Goal: Task Accomplishment & Management: Use online tool/utility

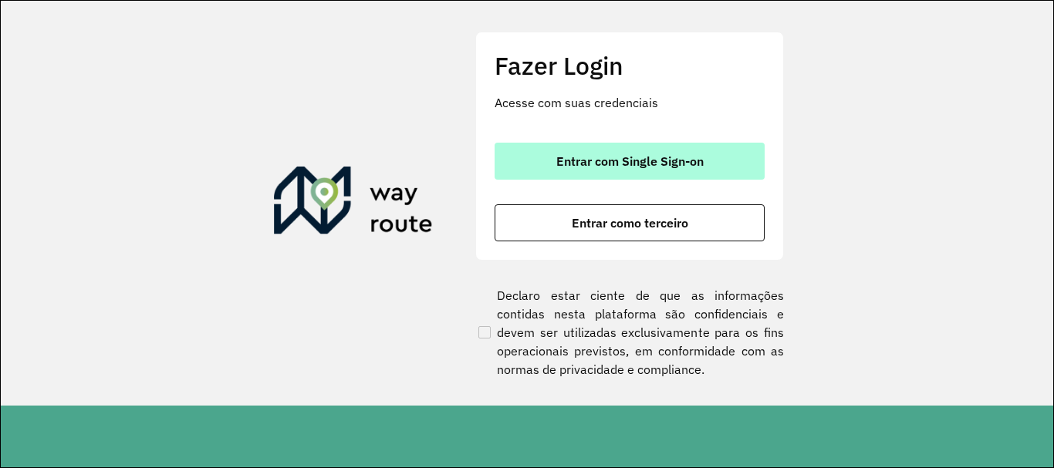
click at [589, 157] on span "Entrar com Single Sign-on" at bounding box center [629, 161] width 147 height 12
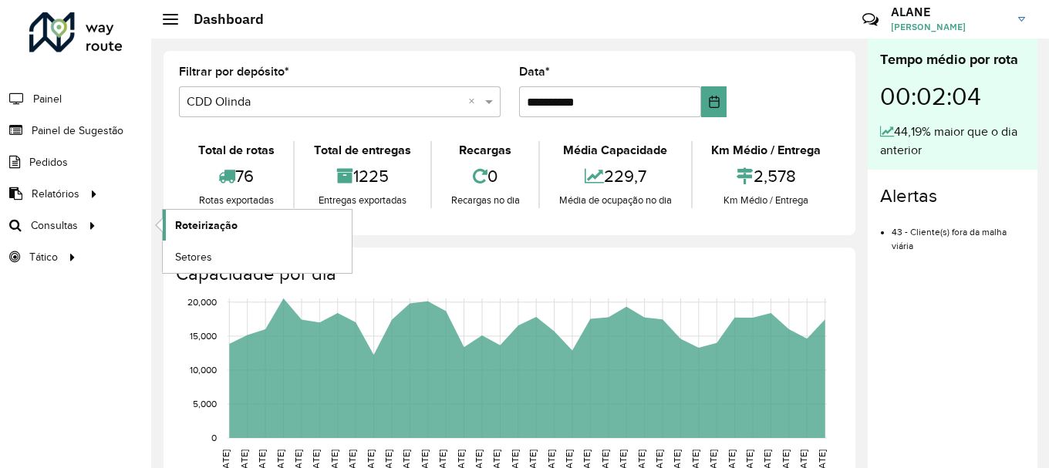
click at [228, 224] on span "Roteirização" at bounding box center [206, 226] width 62 height 16
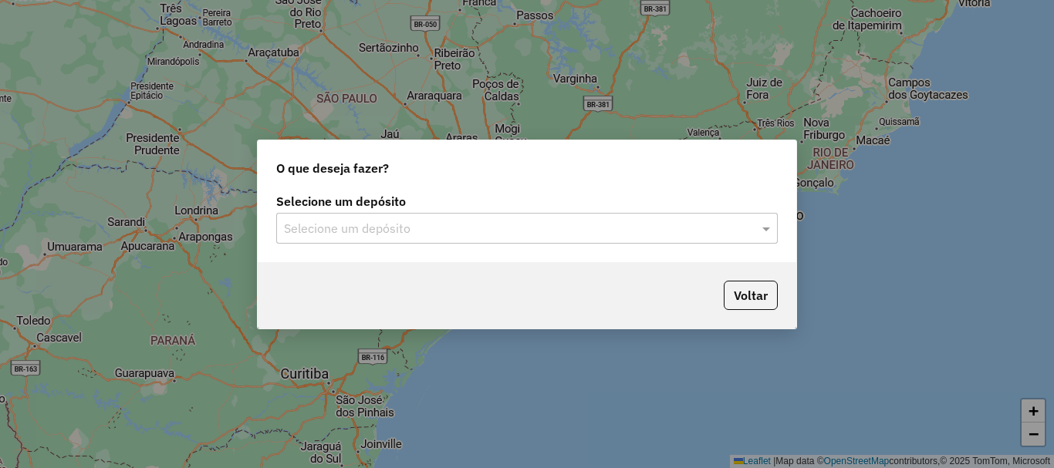
click at [504, 232] on input "text" at bounding box center [511, 229] width 455 height 19
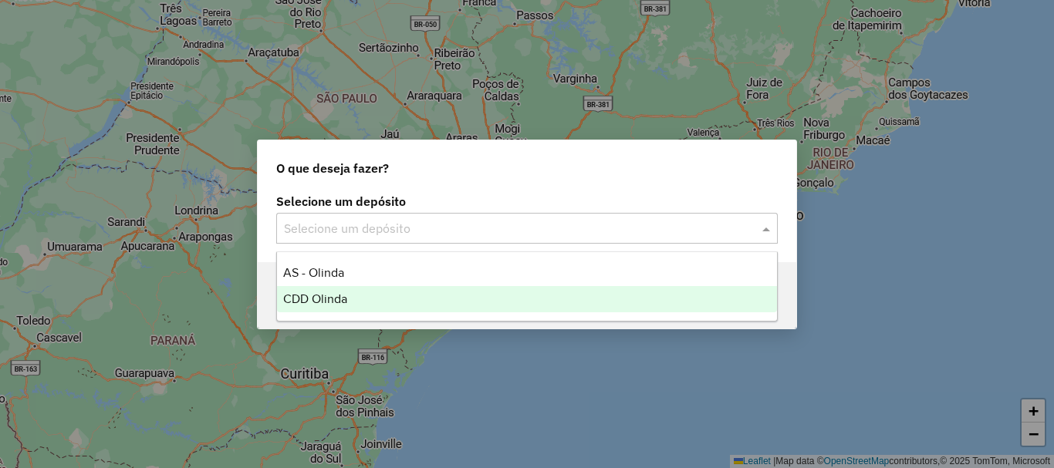
click at [432, 306] on div "CDD Olinda" at bounding box center [527, 299] width 500 height 26
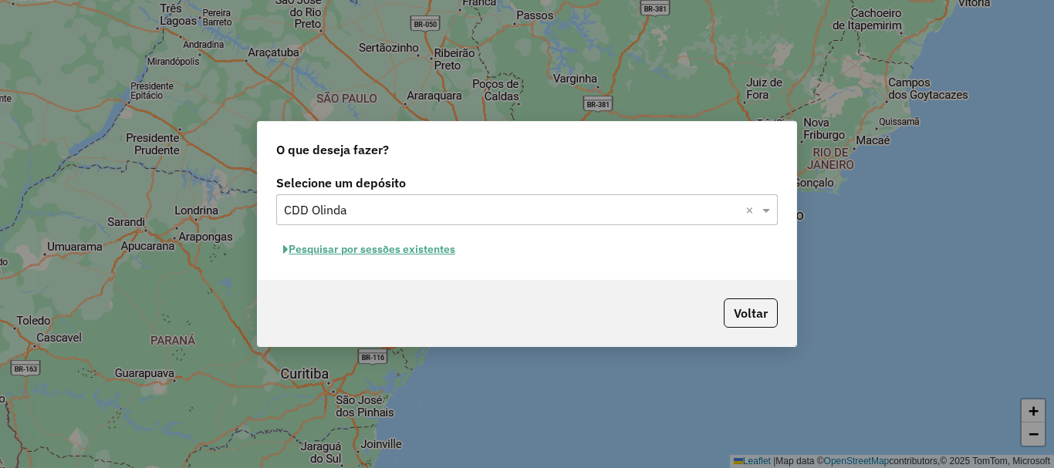
click at [373, 255] on button "Pesquisar por sessões existentes" at bounding box center [369, 250] width 186 height 24
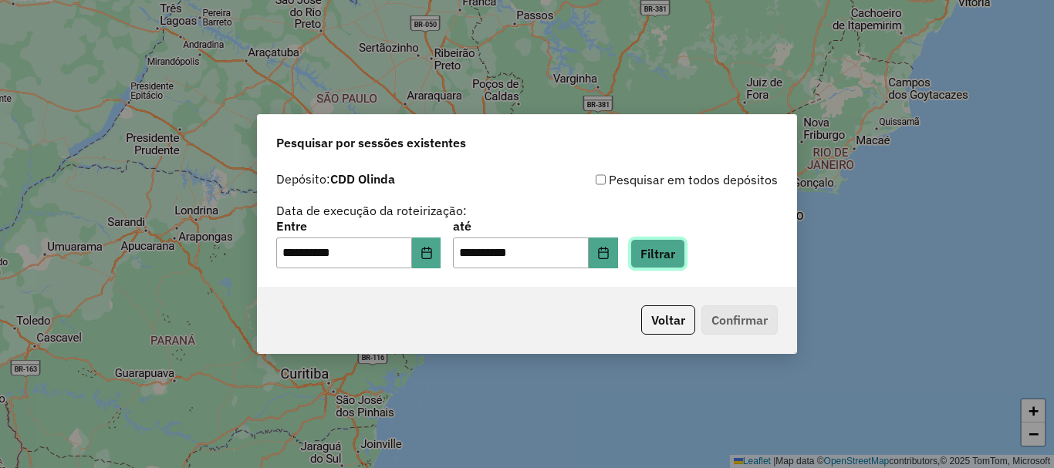
click at [685, 258] on button "Filtrar" at bounding box center [657, 253] width 55 height 29
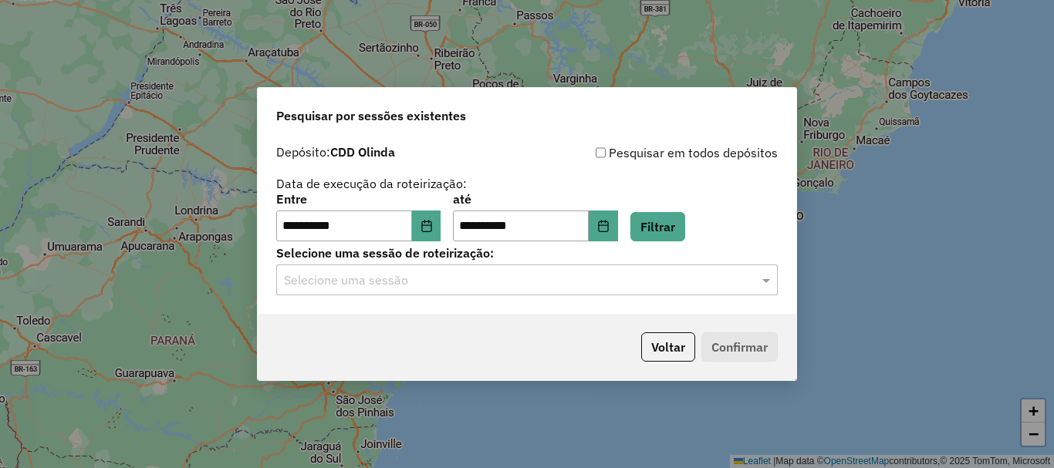
click at [412, 288] on input "text" at bounding box center [511, 281] width 455 height 19
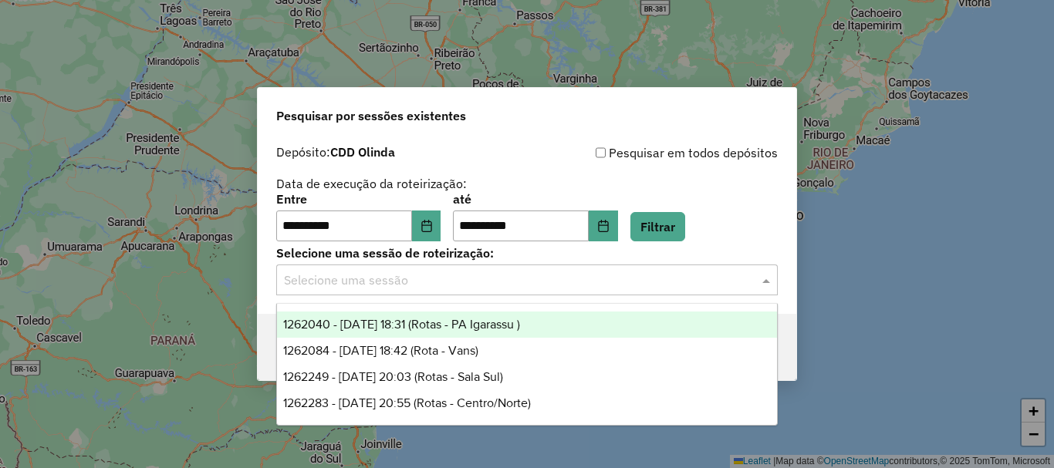
click at [425, 325] on span "1262040 - 09/09/2025 18:31 (Rotas - PA Igarassu )" at bounding box center [401, 324] width 237 height 13
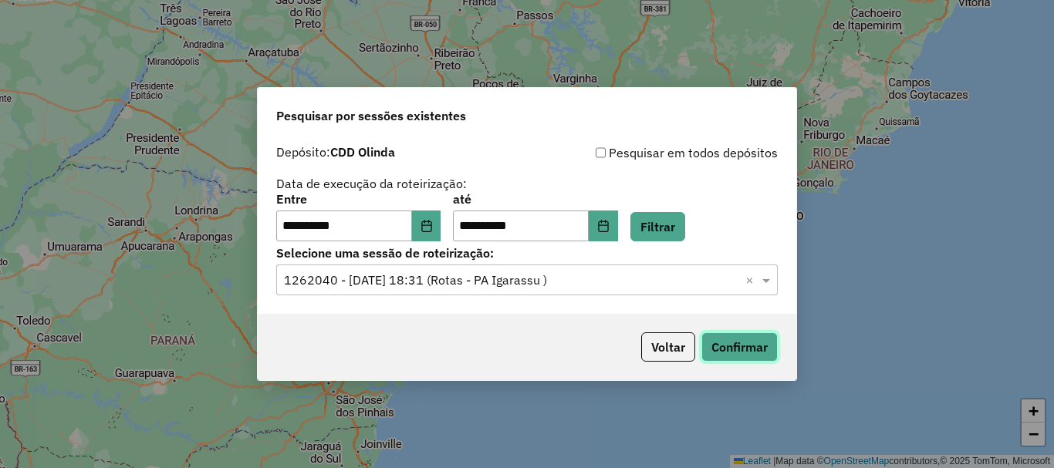
click at [753, 353] on button "Confirmar" at bounding box center [739, 346] width 76 height 29
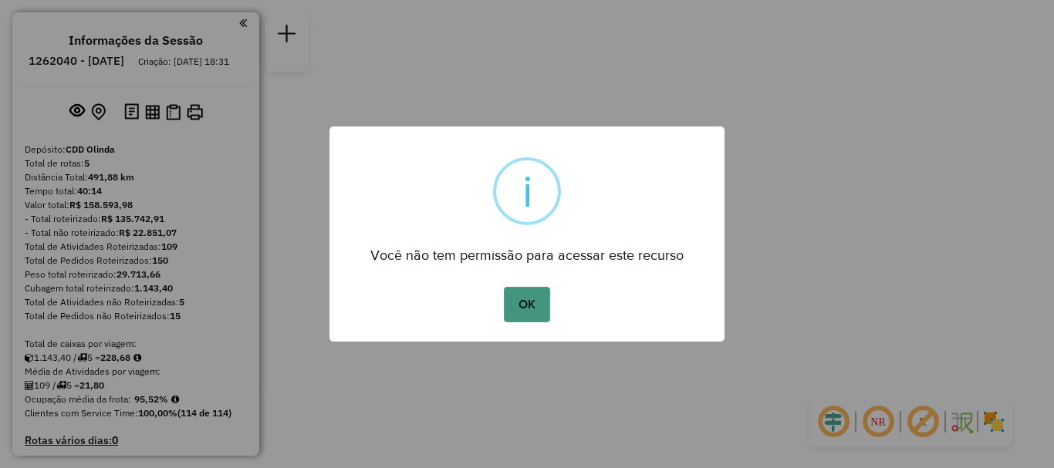
click at [536, 312] on button "OK" at bounding box center [527, 304] width 46 height 35
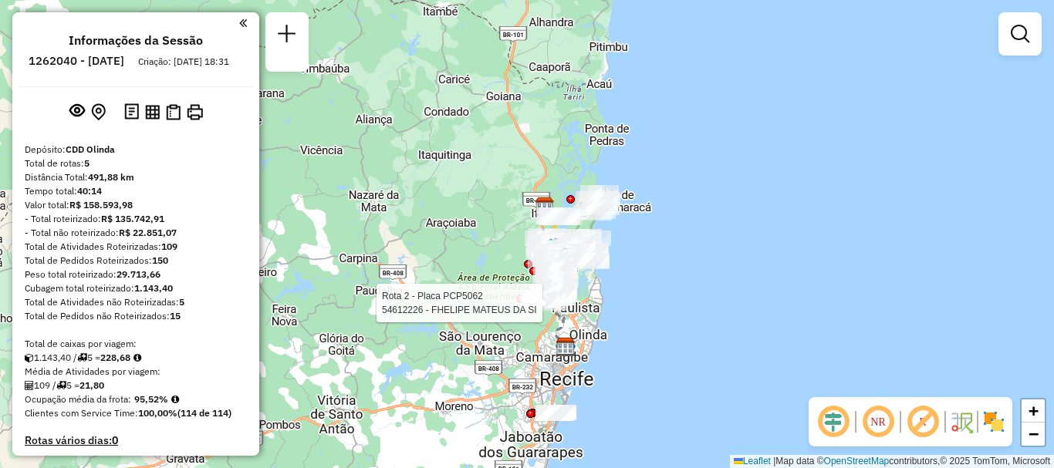
click at [992, 427] on img at bounding box center [993, 422] width 25 height 25
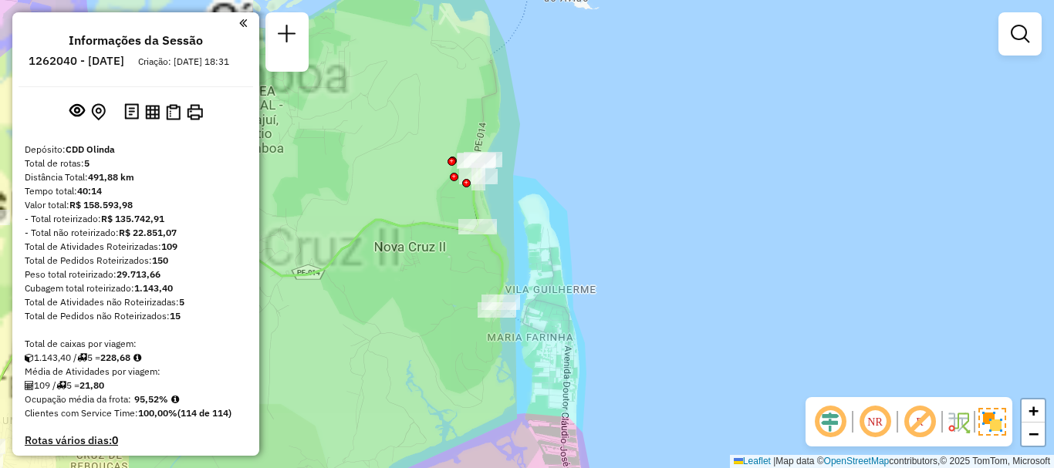
drag, startPoint x: 562, startPoint y: 201, endPoint x: 879, endPoint y: 343, distance: 346.6
click at [879, 343] on div "Rota 2 - Placa PCP5062 54612226 - FHELIPE MATEUS DA SI Janela de atendimento Gr…" at bounding box center [527, 234] width 1054 height 468
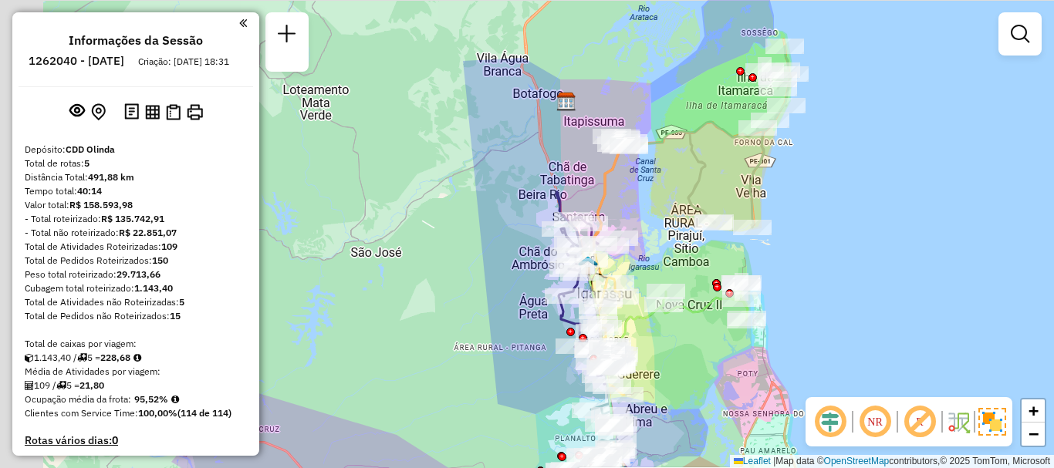
drag, startPoint x: 704, startPoint y: 168, endPoint x: 776, endPoint y: 197, distance: 77.5
click at [776, 197] on div "Rota 2 - Placa PCP5062 54612226 - FHELIPE MATEUS DA SI Janela de atendimento Gr…" at bounding box center [527, 234] width 1054 height 468
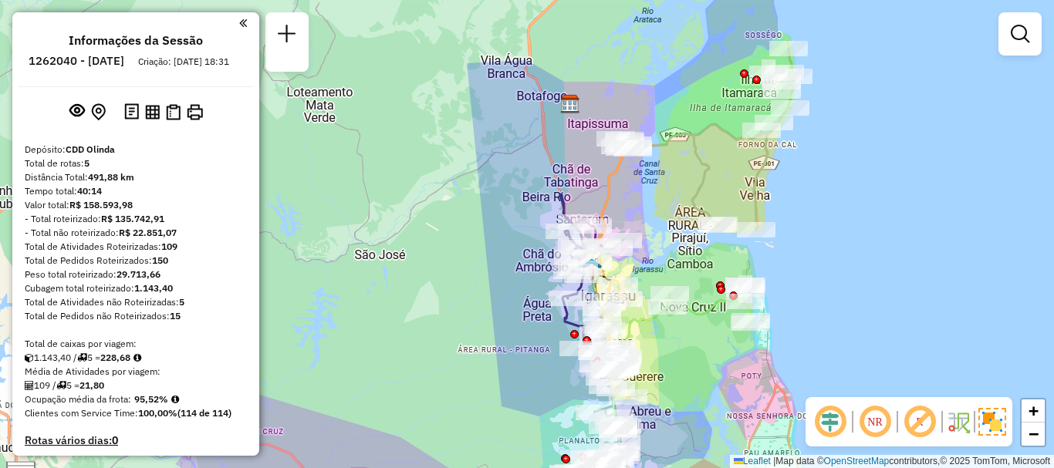
click at [875, 424] on em at bounding box center [874, 421] width 37 height 37
click at [874, 424] on em at bounding box center [874, 421] width 37 height 37
click at [839, 421] on em at bounding box center [829, 421] width 37 height 37
click at [841, 421] on em at bounding box center [829, 421] width 37 height 37
click at [928, 420] on em at bounding box center [919, 421] width 37 height 37
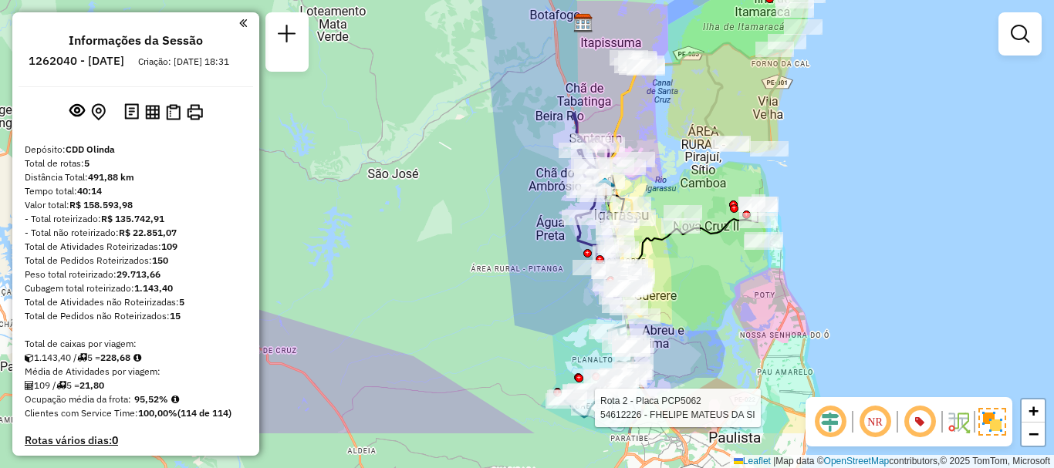
drag, startPoint x: 791, startPoint y: 273, endPoint x: 798, endPoint y: 185, distance: 88.3
click at [805, 181] on div "Rota 2 - Placa PCP5062 54612226 - FHELIPE MATEUS DA SI Janela de atendimento Gr…" at bounding box center [527, 234] width 1054 height 468
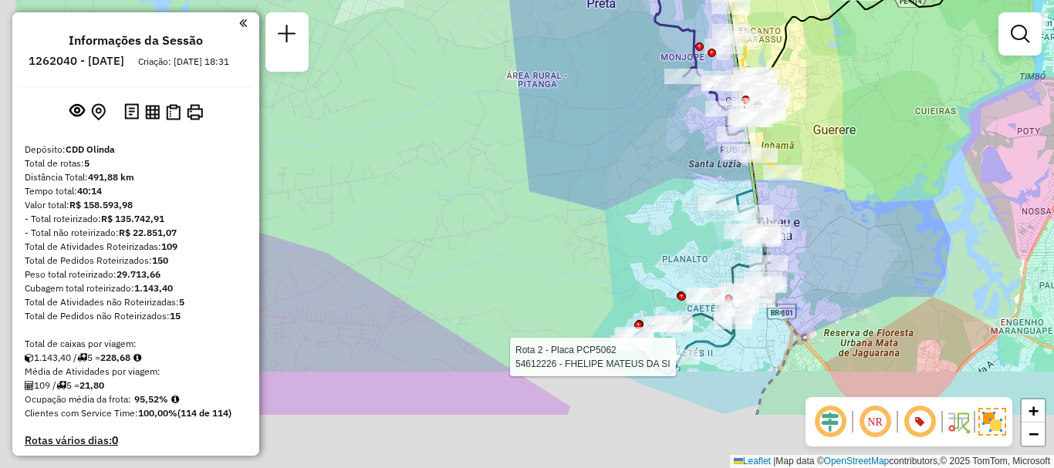
drag, startPoint x: 663, startPoint y: 388, endPoint x: 858, endPoint y: 221, distance: 257.1
click at [858, 221] on div "Rota 2 - Placa PCP5062 54612226 - FHELIPE MATEUS DA SI Janela de atendimento Gr…" at bounding box center [527, 234] width 1054 height 468
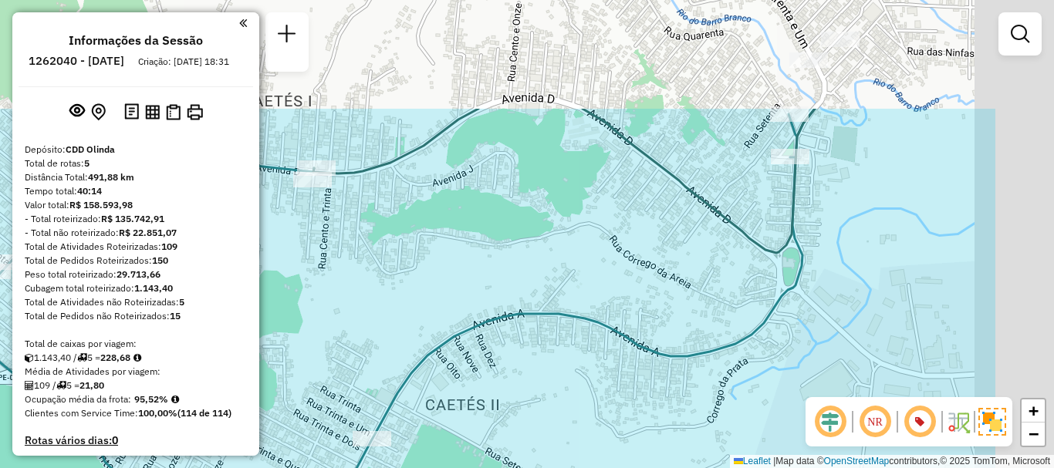
drag, startPoint x: 626, startPoint y: 161, endPoint x: 429, endPoint y: 332, distance: 260.3
click at [430, 332] on div "Janela de atendimento Grade de atendimento Capacidade Transportadoras Veículos …" at bounding box center [527, 234] width 1054 height 468
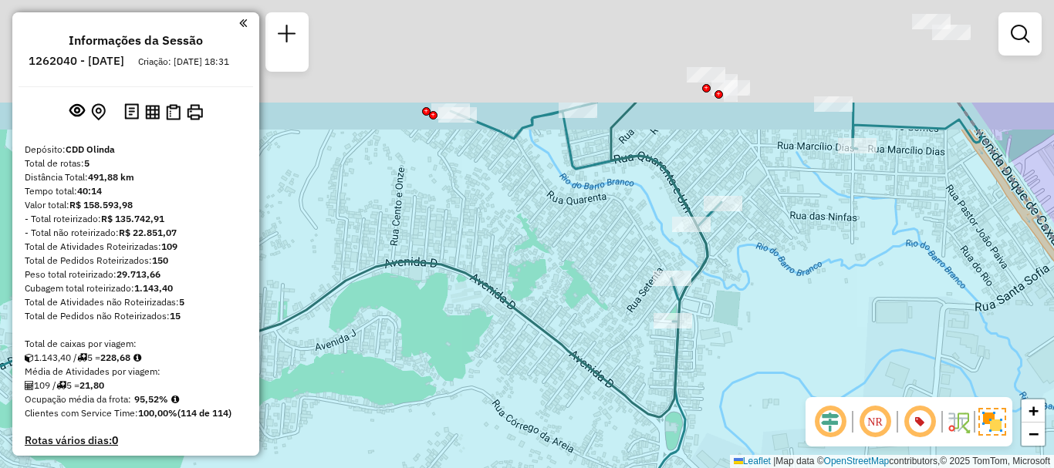
drag, startPoint x: 805, startPoint y: 206, endPoint x: 710, endPoint y: 365, distance: 185.5
click at [710, 365] on div "Janela de atendimento Grade de atendimento Capacidade Transportadoras Veículos …" at bounding box center [527, 234] width 1054 height 468
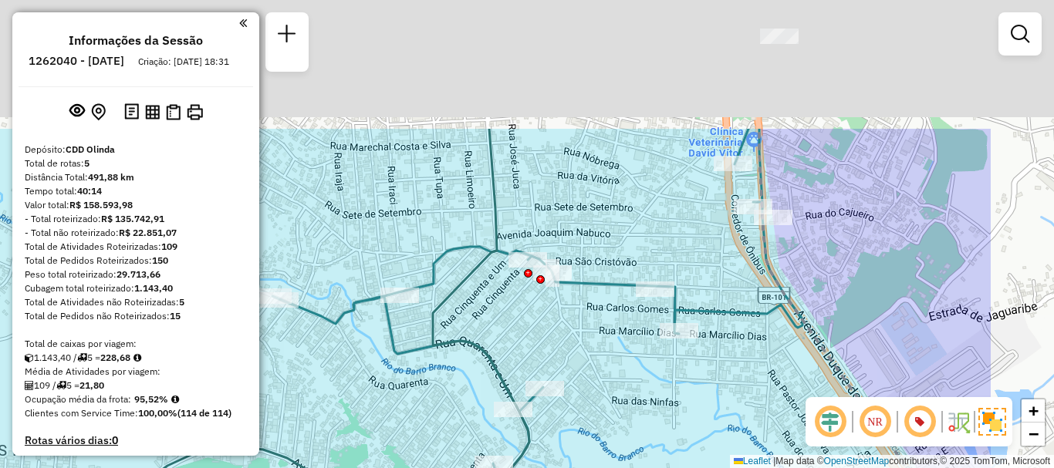
drag, startPoint x: 723, startPoint y: 224, endPoint x: 554, endPoint y: 400, distance: 243.9
click at [554, 396] on div at bounding box center [544, 388] width 39 height 15
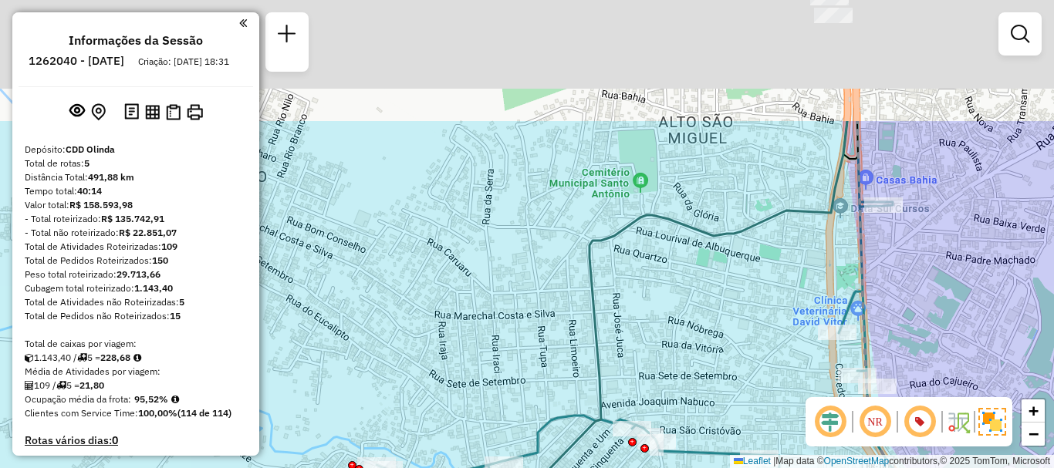
drag, startPoint x: 666, startPoint y: 207, endPoint x: 774, endPoint y: 376, distance: 200.5
click at [773, 376] on div "Janela de atendimento Grade de atendimento Capacidade Transportadoras Veículos …" at bounding box center [527, 234] width 1054 height 468
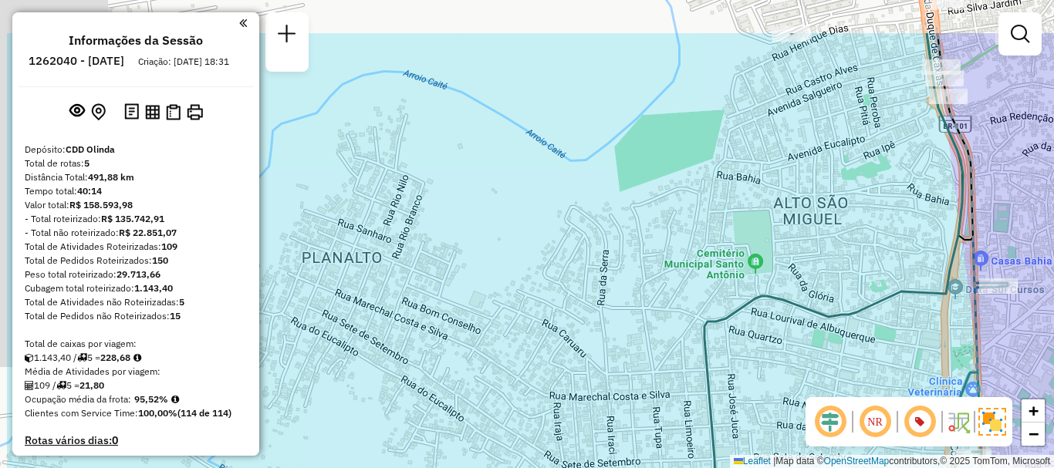
drag, startPoint x: 733, startPoint y: 290, endPoint x: 848, endPoint y: 372, distance: 141.7
click at [848, 372] on div "Janela de atendimento Grade de atendimento Capacidade Transportadoras Veículos …" at bounding box center [527, 234] width 1054 height 468
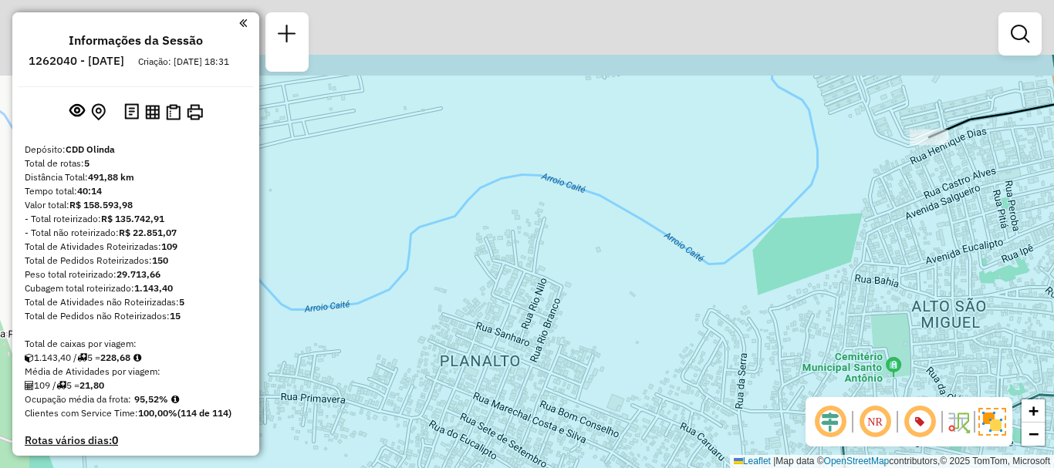
drag, startPoint x: 460, startPoint y: 311, endPoint x: 578, endPoint y: 417, distance: 158.4
click at [578, 417] on div "Janela de atendimento Grade de atendimento Capacidade Transportadoras Veículos …" at bounding box center [527, 234] width 1054 height 468
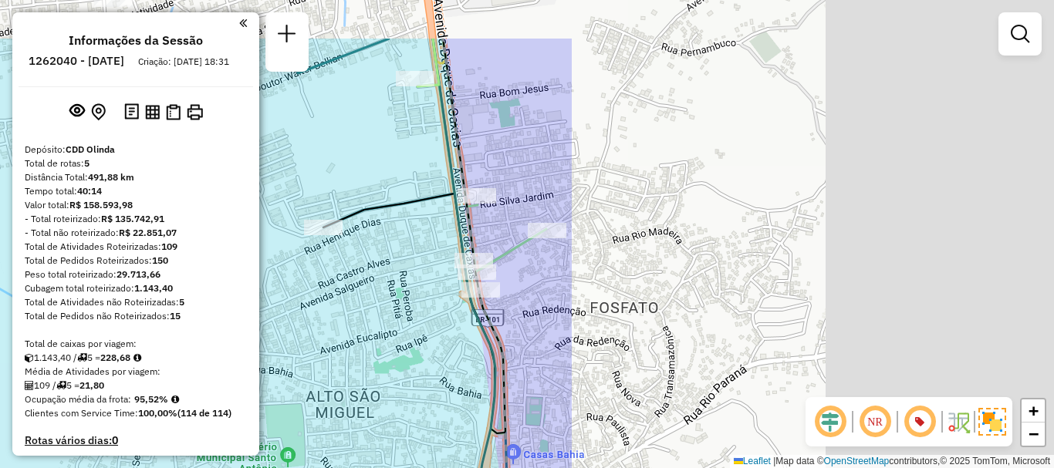
drag, startPoint x: 969, startPoint y: 285, endPoint x: 424, endPoint y: 336, distance: 546.9
click at [424, 336] on div "Janela de atendimento Grade de atendimento Capacidade Transportadoras Veículos …" at bounding box center [527, 234] width 1054 height 468
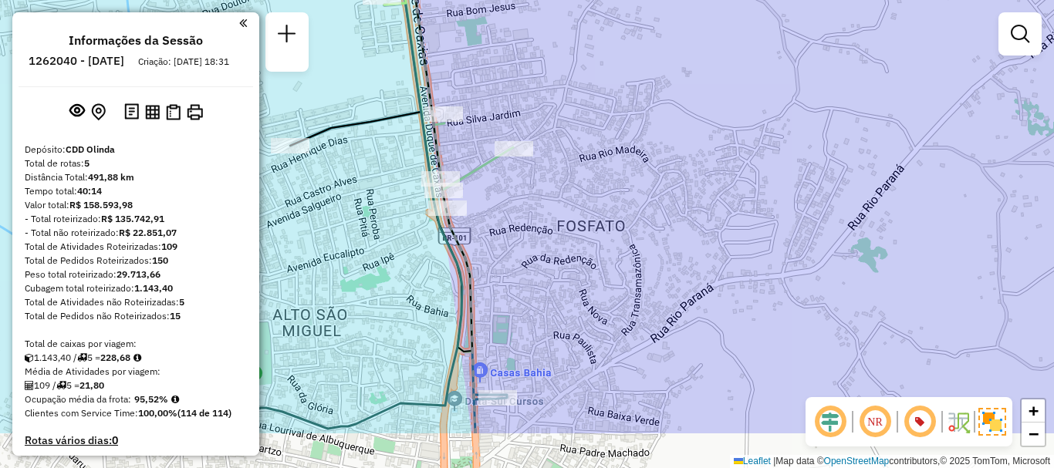
drag, startPoint x: 565, startPoint y: 371, endPoint x: 535, endPoint y: 290, distance: 86.7
click at [535, 290] on div "Janela de atendimento Grade de atendimento Capacidade Transportadoras Veículos …" at bounding box center [527, 234] width 1054 height 468
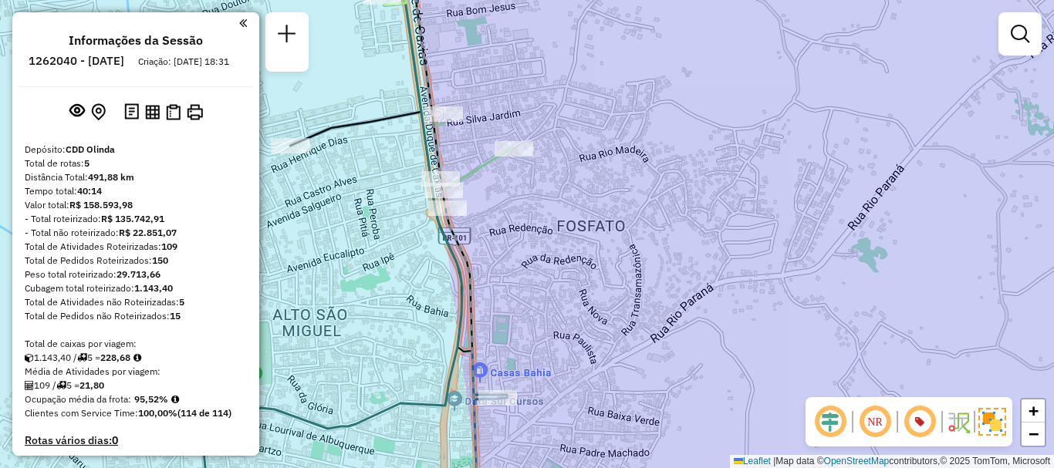
click at [535, 290] on div "Janela de atendimento Grade de atendimento Capacidade Transportadoras Veículos …" at bounding box center [527, 234] width 1054 height 468
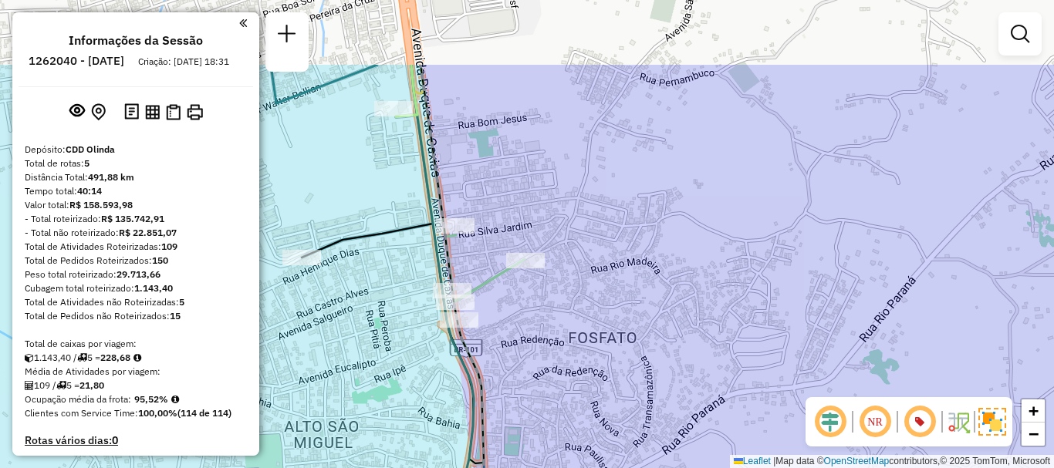
drag, startPoint x: 540, startPoint y: 254, endPoint x: 552, endPoint y: 366, distance: 112.4
click at [552, 366] on div "Janela de atendimento Grade de atendimento Capacidade Transportadoras Veículos …" at bounding box center [527, 234] width 1054 height 468
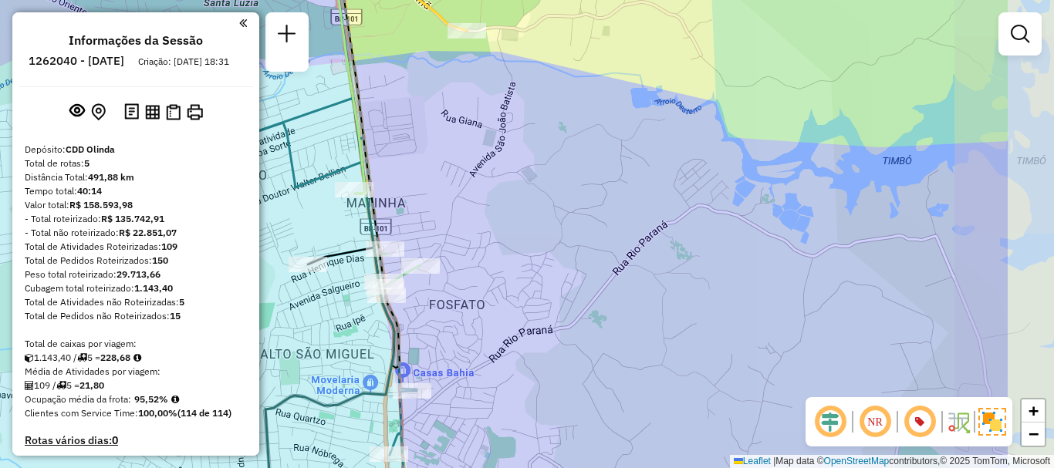
drag, startPoint x: 703, startPoint y: 254, endPoint x: 549, endPoint y: 252, distance: 154.3
click at [549, 252] on div "Janela de atendimento Grade de atendimento Capacidade Transportadoras Veículos …" at bounding box center [527, 234] width 1054 height 468
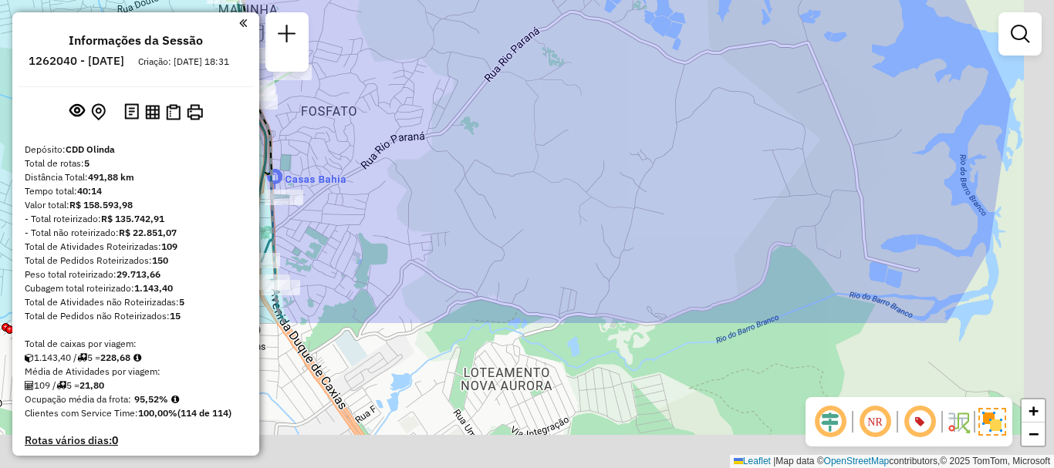
drag, startPoint x: 768, startPoint y: 323, endPoint x: 659, endPoint y: 164, distance: 193.0
click at [659, 164] on div "Janela de atendimento Grade de atendimento Capacidade Transportadoras Veículos …" at bounding box center [527, 234] width 1054 height 468
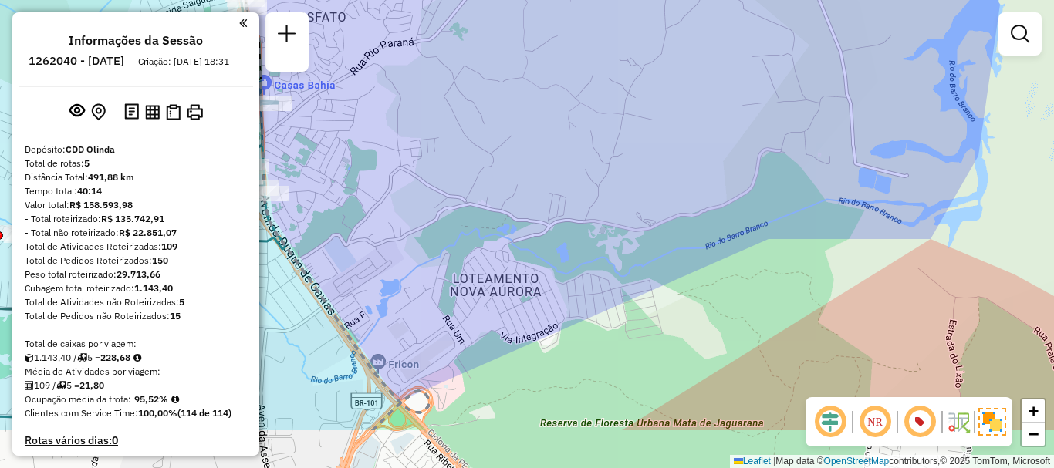
drag, startPoint x: 661, startPoint y: 299, endPoint x: 656, endPoint y: 201, distance: 97.3
click at [656, 204] on div "Janela de atendimento Grade de atendimento Capacidade Transportadoras Veículos …" at bounding box center [527, 234] width 1054 height 468
click at [656, 202] on div "Janela de atendimento Grade de atendimento Capacidade Transportadoras Veículos …" at bounding box center [527, 234] width 1054 height 468
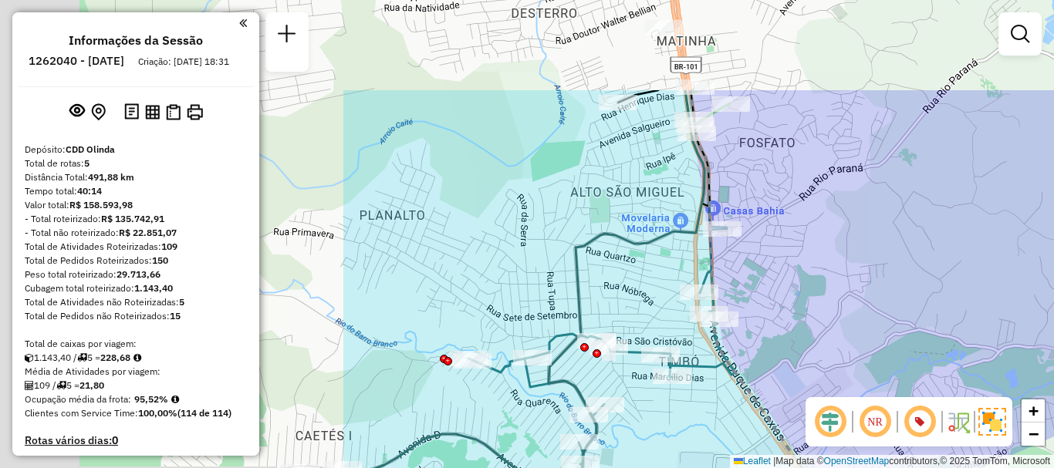
drag, startPoint x: 548, startPoint y: 256, endPoint x: 1053, endPoint y: 448, distance: 539.8
click at [1053, 448] on div "Janela de atendimento Grade de atendimento Capacidade Transportadoras Veículos …" at bounding box center [527, 234] width 1054 height 468
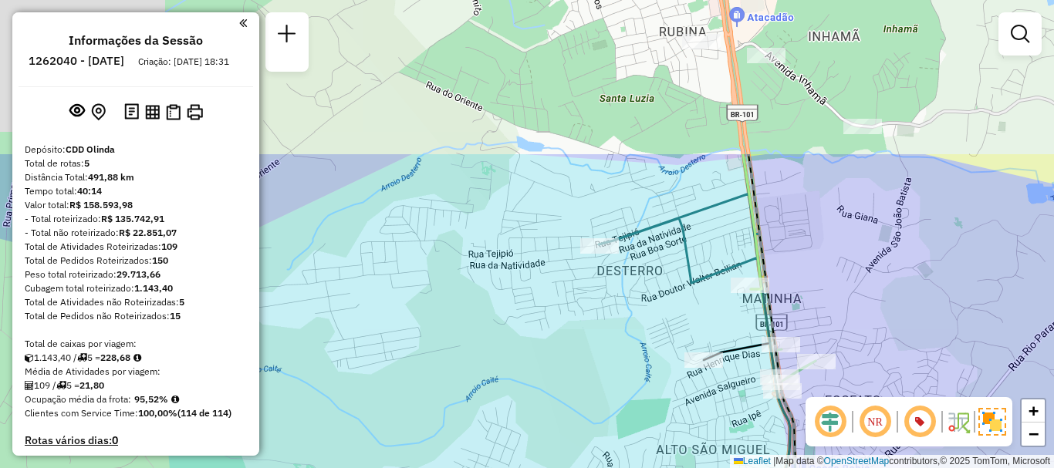
drag, startPoint x: 561, startPoint y: 235, endPoint x: 593, endPoint y: 456, distance: 223.0
click at [593, 456] on div "Janela de atendimento Grade de atendimento Capacidade Transportadoras Veículos …" at bounding box center [527, 234] width 1054 height 468
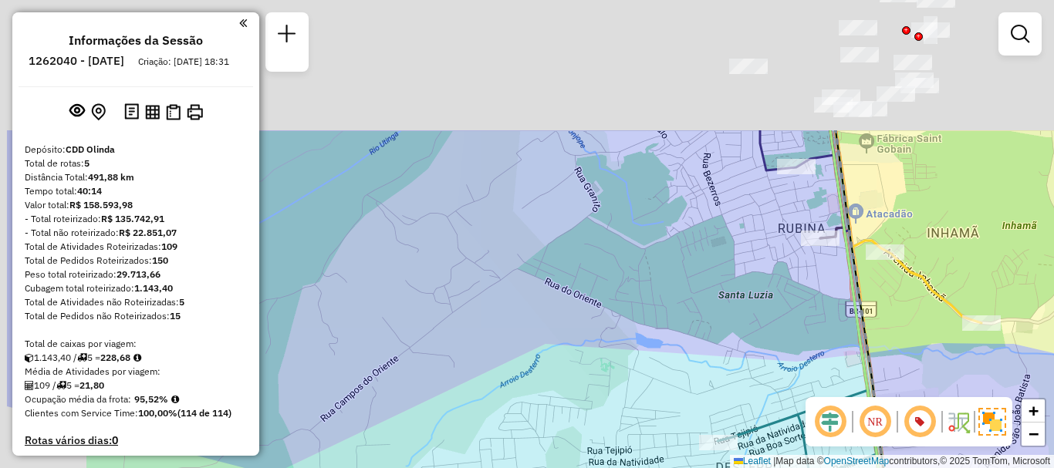
drag, startPoint x: 729, startPoint y: 238, endPoint x: 845, endPoint y: 420, distance: 216.8
click at [845, 420] on hb-router-mapa "Informações da Sessão 1262040 - 09/09/2025 Criação: 08/09/2025 18:31 Depósito: …" at bounding box center [527, 234] width 1054 height 468
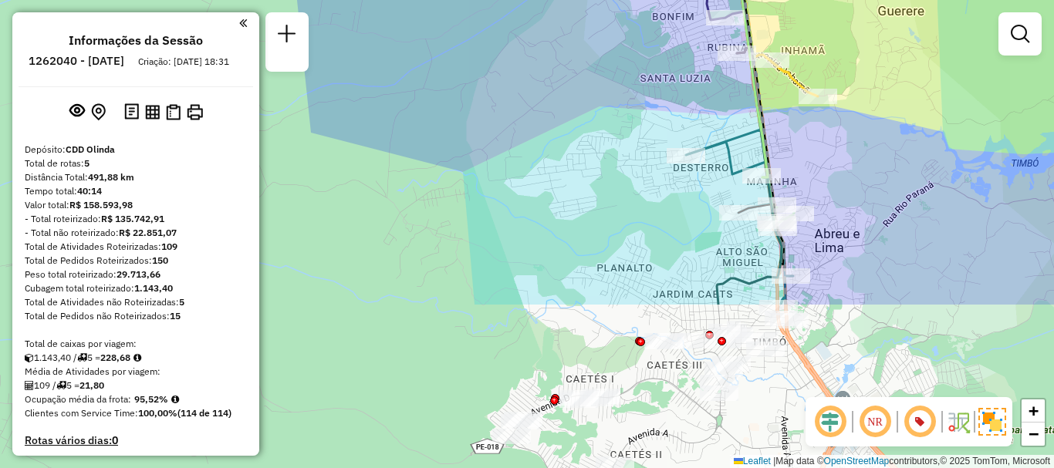
drag, startPoint x: 871, startPoint y: 237, endPoint x: 837, endPoint y: 27, distance: 212.5
click at [837, 27] on div "Janela de atendimento Grade de atendimento Capacidade Transportadoras Veículos …" at bounding box center [527, 234] width 1054 height 468
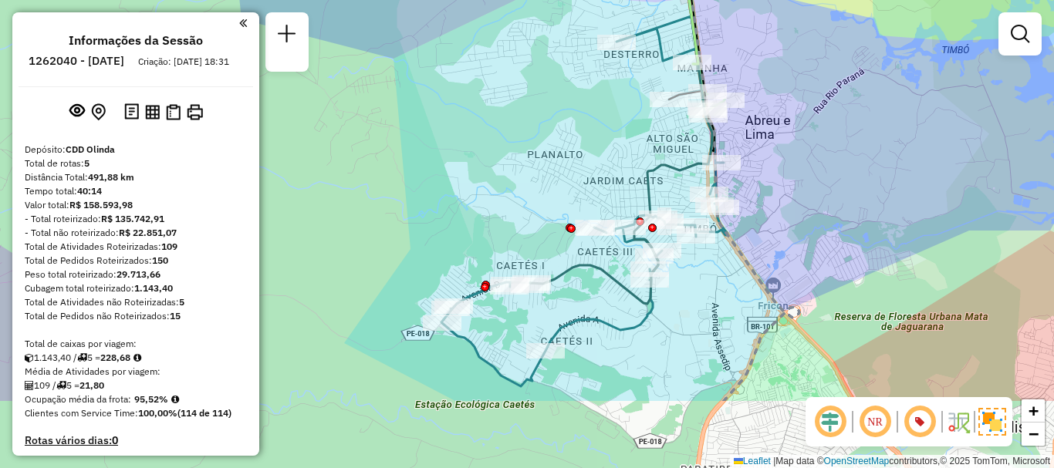
drag, startPoint x: 848, startPoint y: 208, endPoint x: 778, endPoint y: 95, distance: 133.0
click at [778, 95] on div "Janela de atendimento Grade de atendimento Capacidade Transportadoras Veículos …" at bounding box center [527, 234] width 1054 height 468
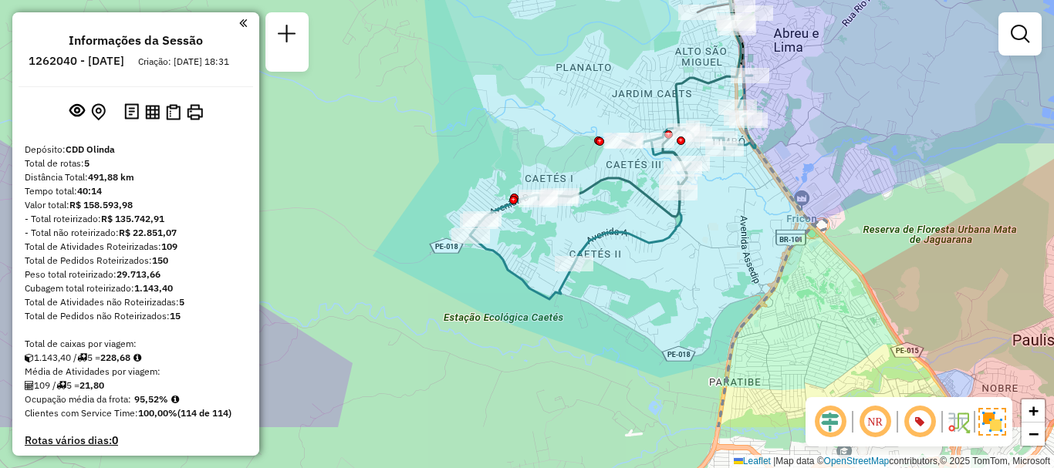
drag, startPoint x: 772, startPoint y: 214, endPoint x: 805, endPoint y: 115, distance: 104.9
click at [805, 115] on div "Janela de atendimento Grade de atendimento Capacidade Transportadoras Veículos …" at bounding box center [527, 234] width 1054 height 468
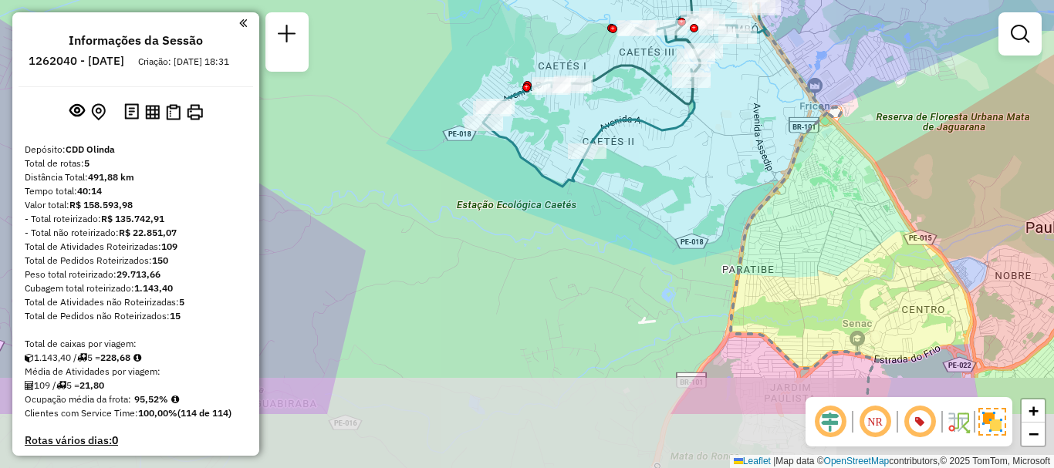
drag, startPoint x: 811, startPoint y: 185, endPoint x: 821, endPoint y: 76, distance: 109.2
click at [821, 76] on div "Janela de atendimento Grade de atendimento Capacidade Transportadoras Veículos …" at bounding box center [527, 234] width 1054 height 468
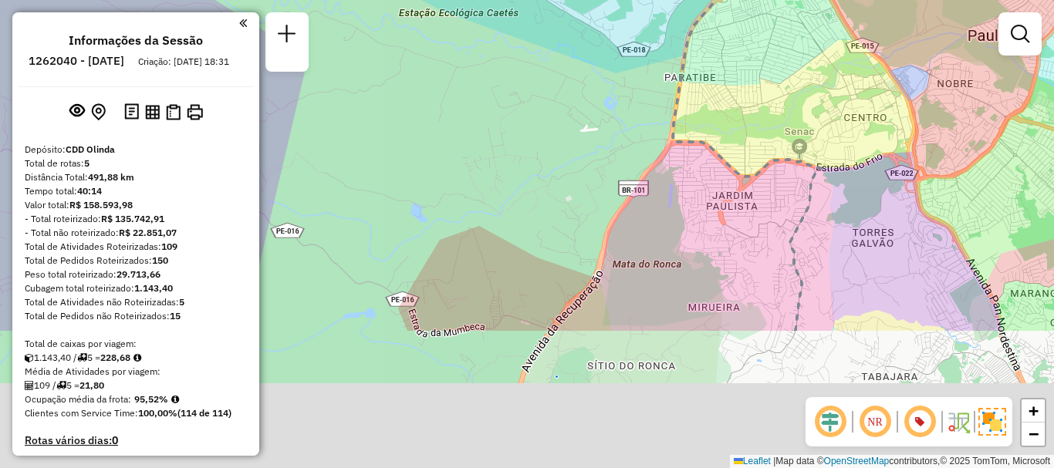
drag, startPoint x: 862, startPoint y: 244, endPoint x: 801, endPoint y: 53, distance: 200.0
click at [801, 54] on div "Janela de atendimento Grade de atendimento Capacidade Transportadoras Veículos …" at bounding box center [527, 234] width 1054 height 468
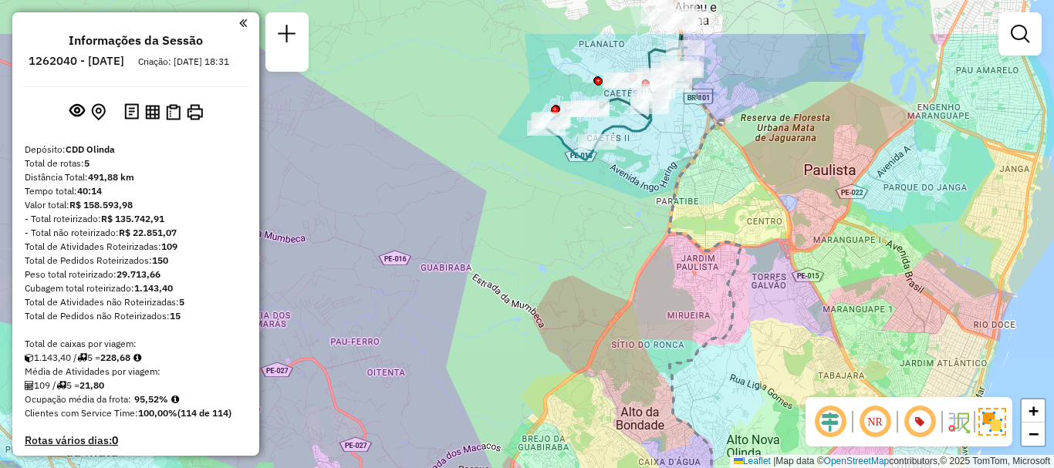
drag, startPoint x: 680, startPoint y: 145, endPoint x: 684, endPoint y: 238, distance: 93.4
click at [684, 238] on div "Janela de atendimento Grade de atendimento Capacidade Transportadoras Veículos …" at bounding box center [527, 234] width 1054 height 468
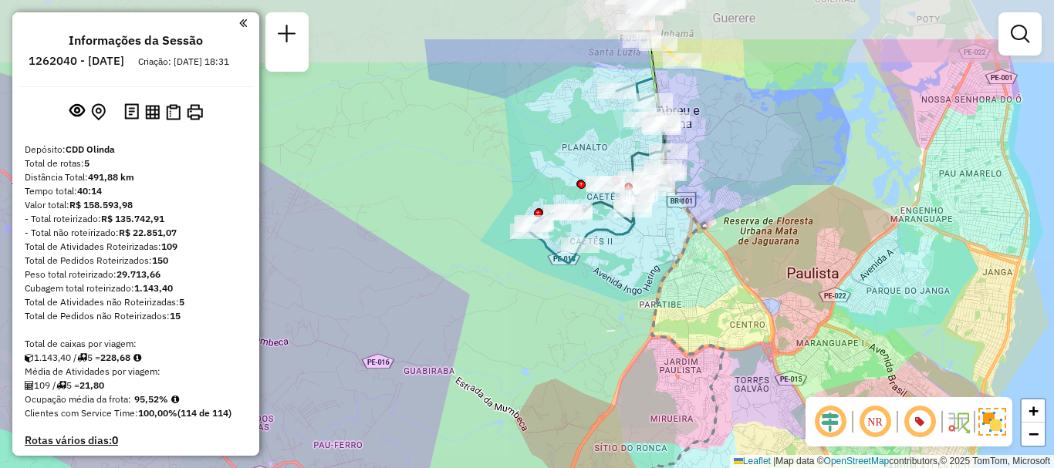
drag, startPoint x: 652, startPoint y: 242, endPoint x: 629, endPoint y: 342, distance: 102.0
click at [629, 342] on div "Janela de atendimento Grade de atendimento Capacidade Transportadoras Veículos …" at bounding box center [527, 234] width 1054 height 468
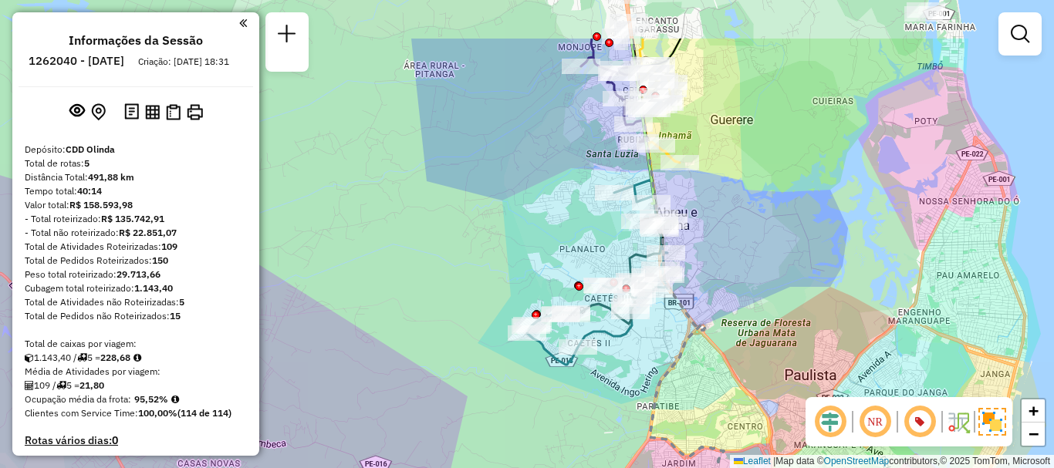
drag, startPoint x: 661, startPoint y: 242, endPoint x: 663, endPoint y: 328, distance: 85.7
click at [663, 328] on div "Janela de atendimento Grade de atendimento Capacidade Transportadoras Veículos …" at bounding box center [527, 234] width 1054 height 468
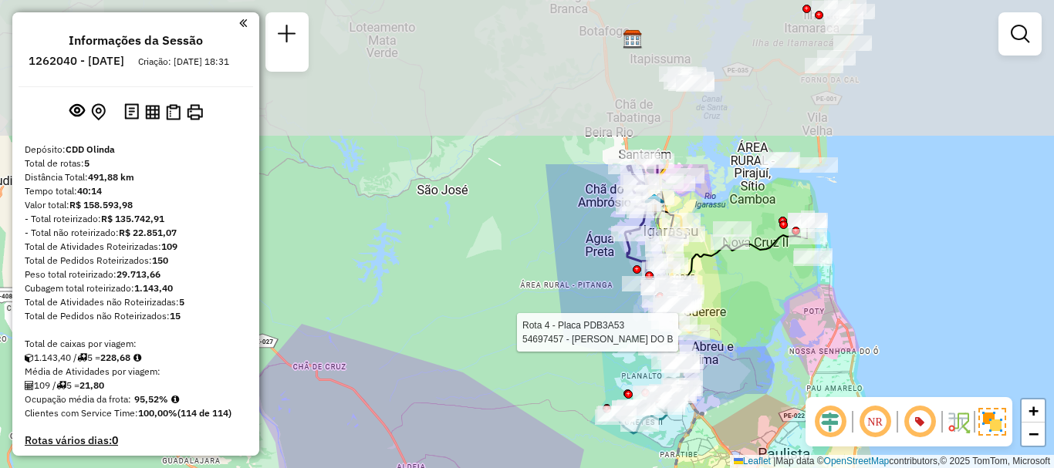
drag, startPoint x: 737, startPoint y: 133, endPoint x: 700, endPoint y: 350, distance: 220.6
click at [700, 340] on div at bounding box center [690, 332] width 39 height 15
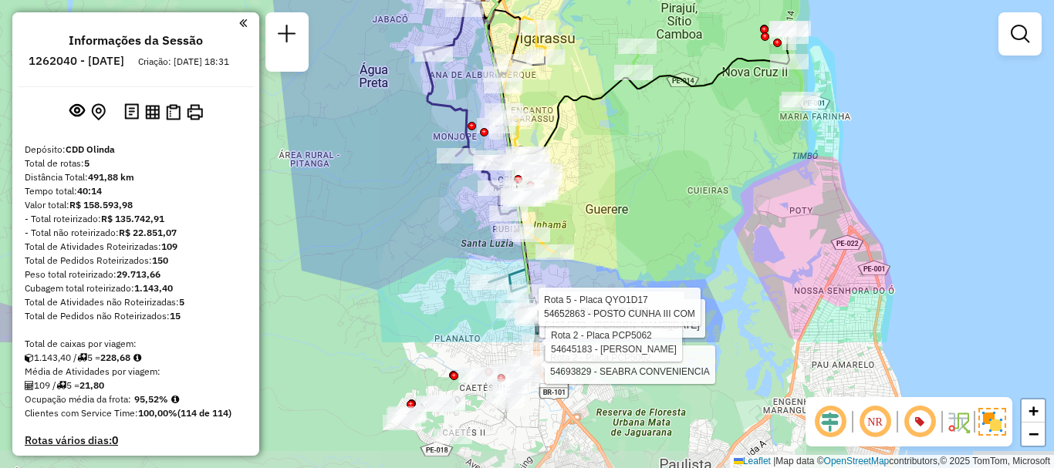
drag, startPoint x: 643, startPoint y: 376, endPoint x: 690, endPoint y: 218, distance: 165.9
click at [690, 218] on div "Rota 5 - Placa QYO1D17 54621387 - FABIA MARIA DA SILVA Rota 2 - Placa PCP5062 5…" at bounding box center [527, 234] width 1054 height 468
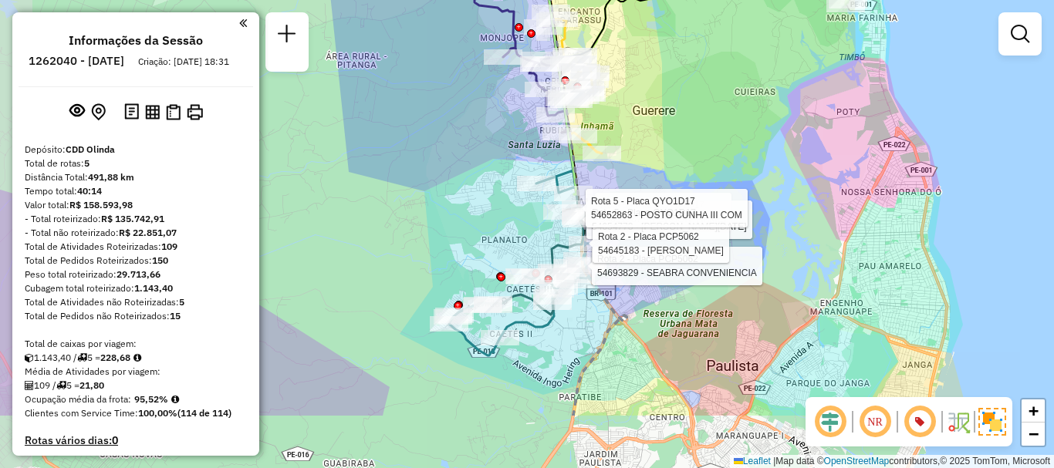
drag, startPoint x: 658, startPoint y: 279, endPoint x: 705, endPoint y: 180, distance: 109.4
click at [705, 180] on div "Rota 5 - Placa QYO1D17 54621387 - FABIA MARIA DA SILVA Rota 2 - Placa PCP5062 5…" at bounding box center [527, 234] width 1054 height 468
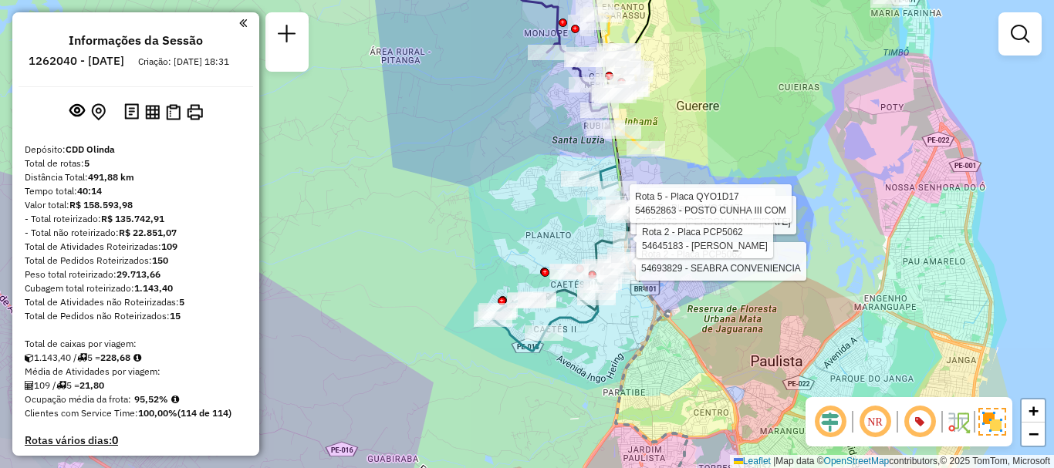
drag, startPoint x: 661, startPoint y: 329, endPoint x: 728, endPoint y: 382, distance: 85.7
click at [728, 382] on div "Rota 5 - Placa QYO1D17 54621387 - FABIA MARIA DA SILVA Rota 2 - Placa PCP5062 5…" at bounding box center [527, 234] width 1054 height 468
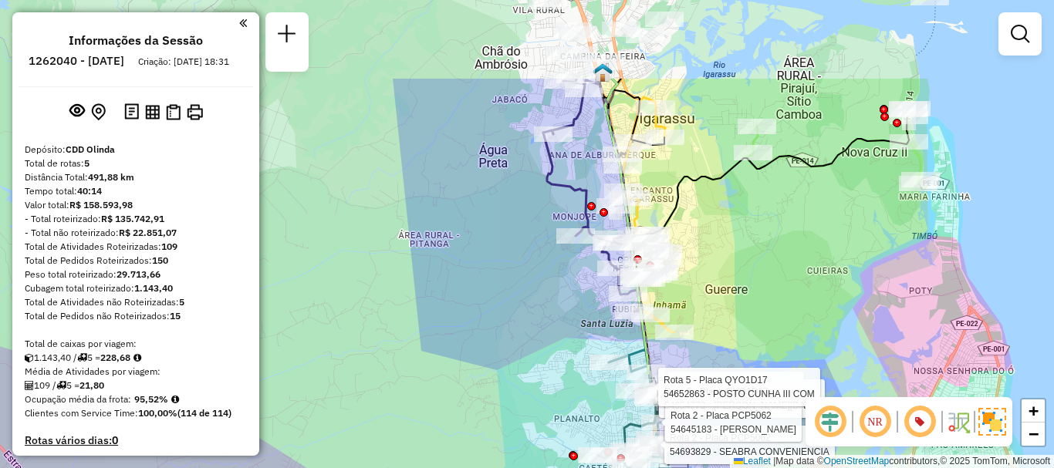
drag, startPoint x: 699, startPoint y: 219, endPoint x: 704, endPoint y: 345, distance: 125.8
click at [704, 345] on div "Rota 5 - Placa QYO1D17 54621387 - FABIA MARIA DA SILVA Rota 2 - Placa PCP5062 5…" at bounding box center [527, 234] width 1054 height 468
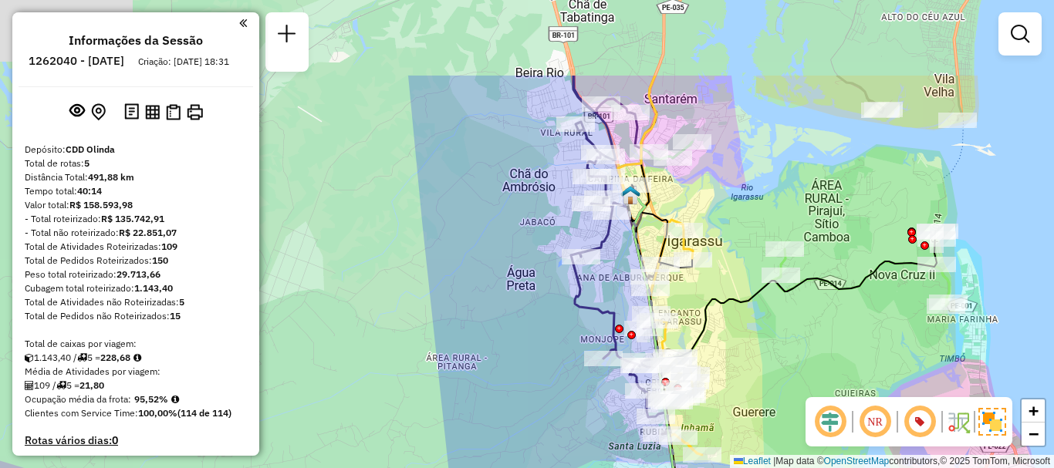
drag, startPoint x: 707, startPoint y: 262, endPoint x: 734, endPoint y: 385, distance: 125.7
click at [734, 385] on div "Rota 5 - Placa QYO1D17 54621387 - FABIA MARIA DA SILVA Rota 2 - Placa PCP5062 5…" at bounding box center [527, 234] width 1054 height 468
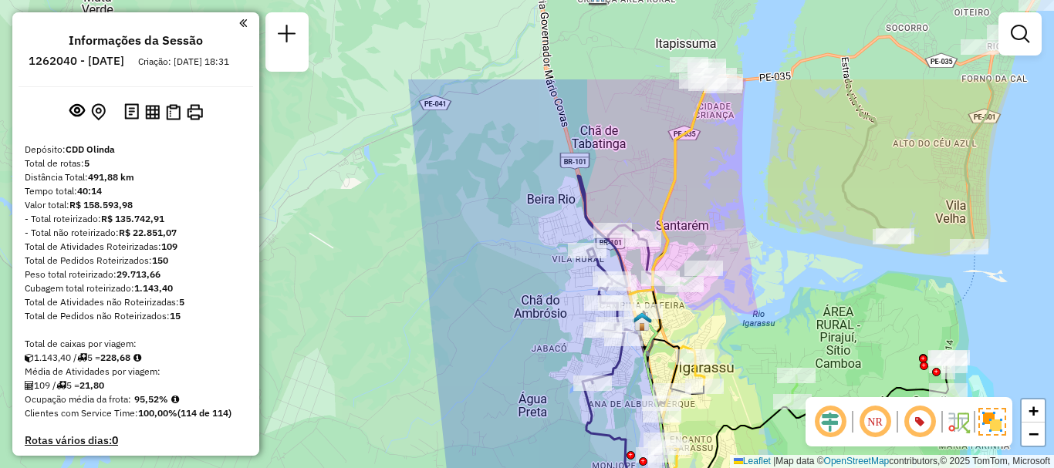
drag, startPoint x: 730, startPoint y: 227, endPoint x: 742, endPoint y: 353, distance: 127.0
click at [742, 353] on div "Rota 5 - Placa QYO1D17 54621387 - FABIA MARIA DA SILVA Rota 2 - Placa PCP5062 5…" at bounding box center [527, 234] width 1054 height 468
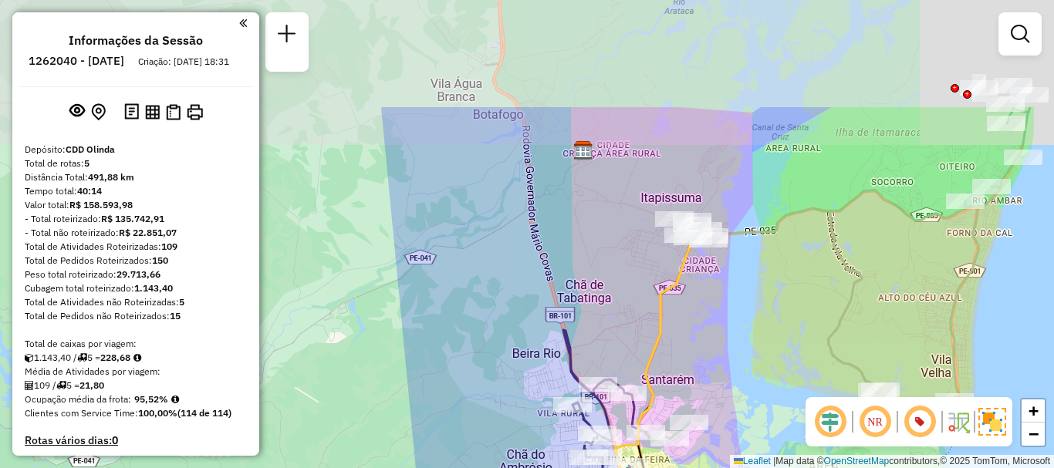
drag, startPoint x: 772, startPoint y: 191, endPoint x: 757, endPoint y: 346, distance: 155.0
click at [757, 346] on div "Rota 5 - Placa QYO1D17 54621387 - FABIA MARIA DA SILVA Rota 2 - Placa PCP5062 5…" at bounding box center [527, 234] width 1054 height 468
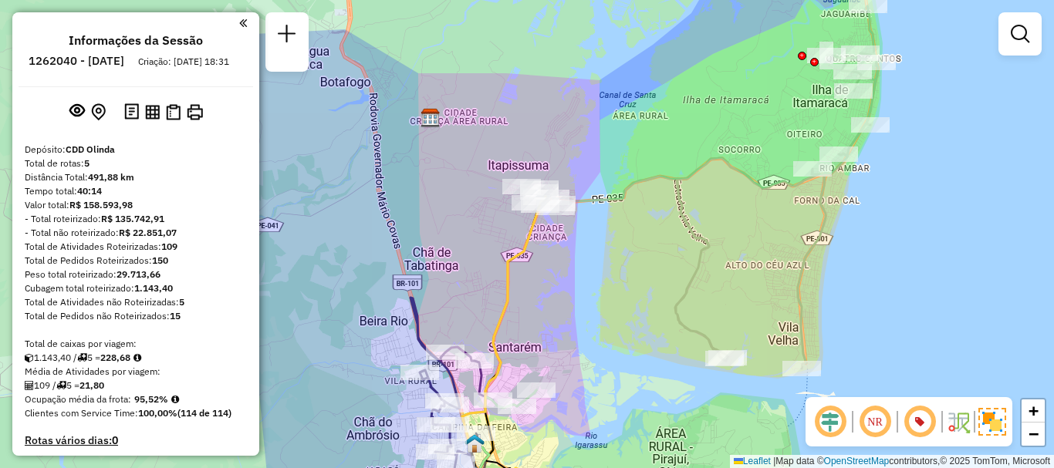
drag, startPoint x: 838, startPoint y: 242, endPoint x: 686, endPoint y: 210, distance: 156.1
click at [686, 210] on icon at bounding box center [681, 207] width 393 height 402
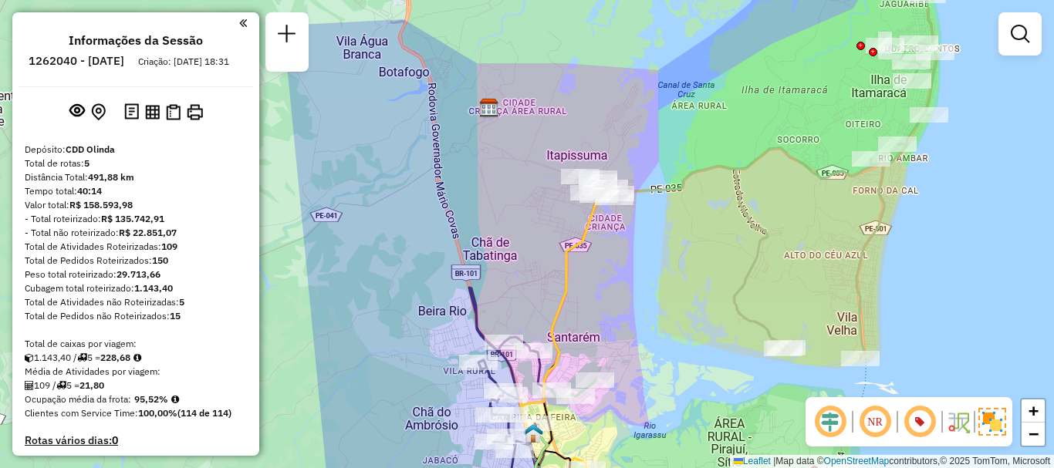
drag, startPoint x: 697, startPoint y: 151, endPoint x: 756, endPoint y: 139, distance: 60.7
click at [756, 139] on div "Rota 5 - Placa QYO1D17 54621387 - FABIA MARIA DA SILVA Rota 2 - Placa PCP5062 5…" at bounding box center [527, 234] width 1054 height 468
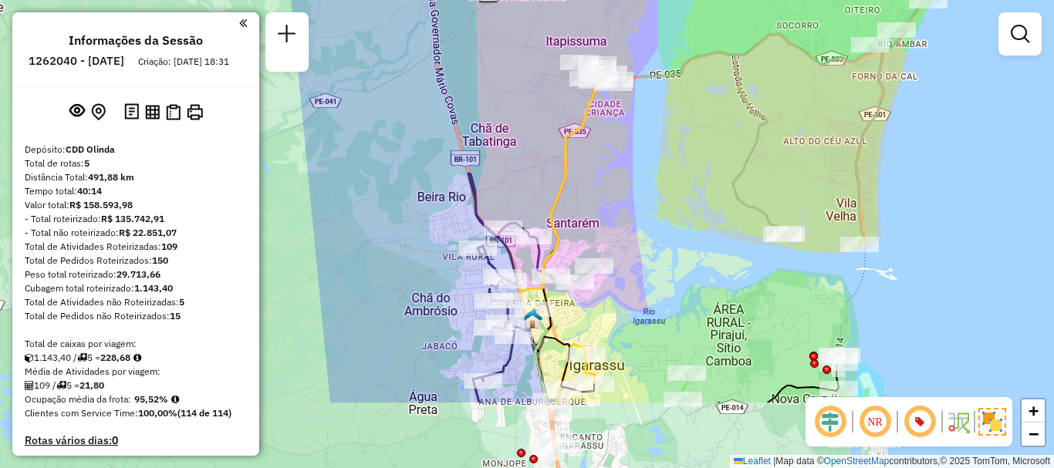
drag, startPoint x: 708, startPoint y: 304, endPoint x: 703, endPoint y: 180, distance: 123.5
click at [703, 180] on div "Rota 5 - Placa QYO1D17 54621387 - FABIA MARIA DA SILVA Rota 2 - Placa PCP5062 5…" at bounding box center [527, 234] width 1054 height 468
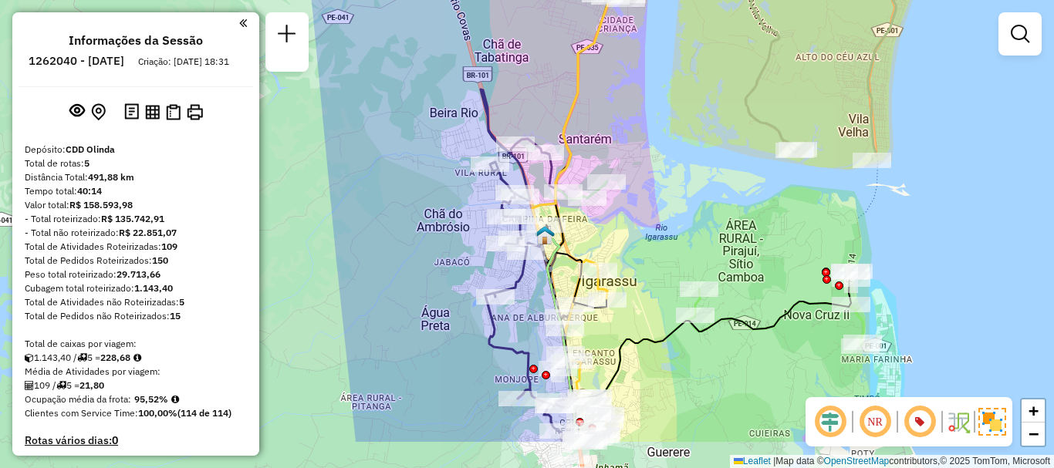
drag, startPoint x: 667, startPoint y: 261, endPoint x: 683, endPoint y: 189, distance: 74.3
click at [683, 189] on div "Janela de atendimento Grade de atendimento Capacidade Transportadoras Veículos …" at bounding box center [527, 234] width 1054 height 468
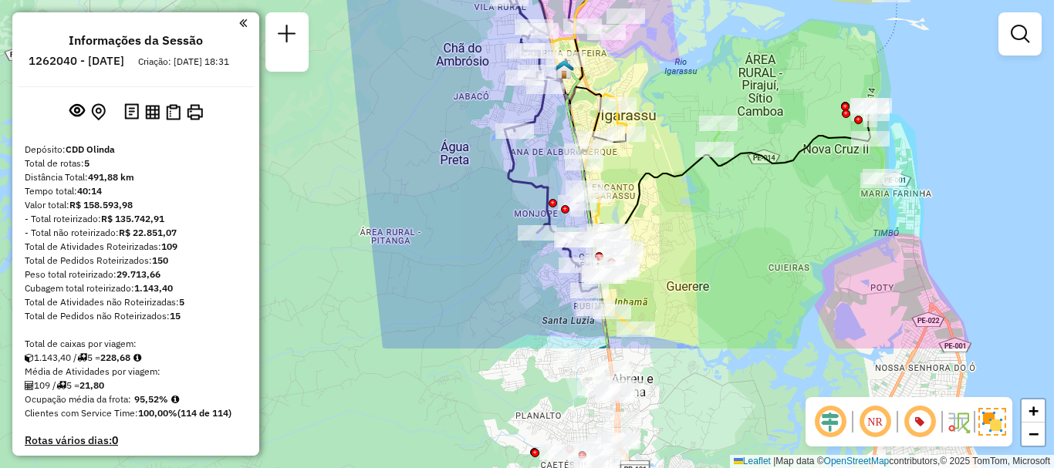
drag, startPoint x: 660, startPoint y: 354, endPoint x: 679, endPoint y: 189, distance: 166.1
click at [679, 189] on div "Janela de atendimento Grade de atendimento Capacidade Transportadoras Veículos …" at bounding box center [527, 234] width 1054 height 468
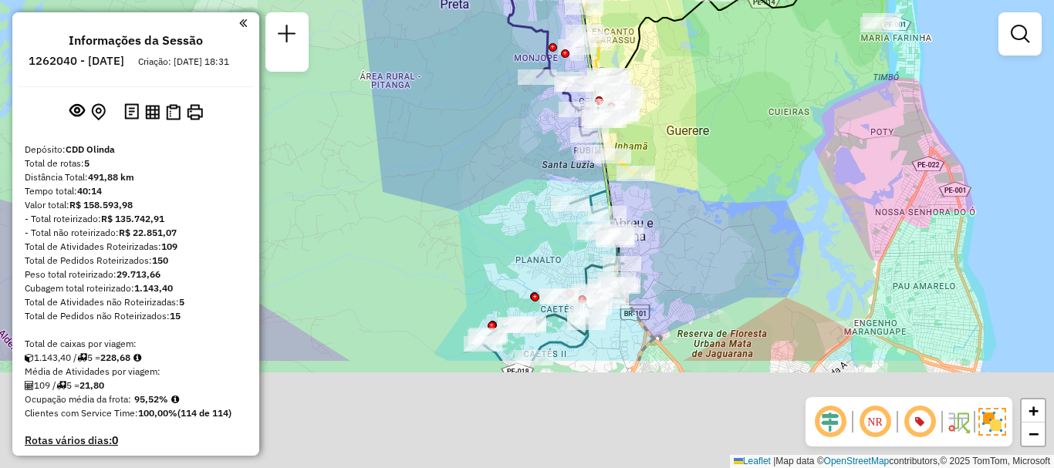
drag, startPoint x: 683, startPoint y: 365, endPoint x: 683, endPoint y: 203, distance: 162.0
click at [683, 203] on div "Janela de atendimento Grade de atendimento Capacidade Transportadoras Veículos …" at bounding box center [527, 234] width 1054 height 468
